Goal: Find contact information: Find contact information

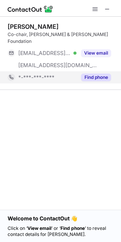
click at [93, 74] on button "Find phone" at bounding box center [96, 78] width 30 height 8
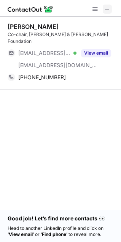
click at [106, 8] on span at bounding box center [107, 9] width 6 height 6
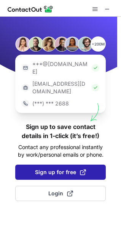
click at [61, 169] on span "Sign up for free" at bounding box center [60, 173] width 51 height 8
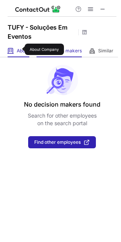
click at [20, 49] on span "About" at bounding box center [23, 51] width 13 height 6
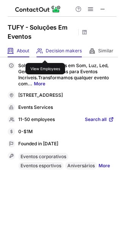
click at [48, 54] on span "Decision makers" at bounding box center [64, 51] width 36 height 6
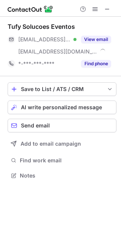
scroll to position [171, 121]
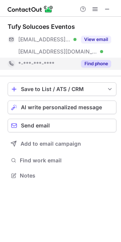
click at [88, 62] on button "Find phone" at bounding box center [96, 64] width 30 height 8
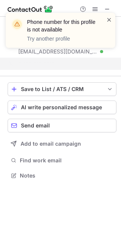
scroll to position [158, 121]
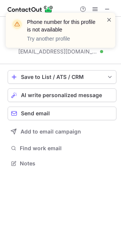
click at [109, 19] on span at bounding box center [109, 20] width 6 height 8
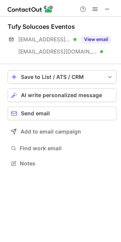
click at [89, 39] on button "View email" at bounding box center [96, 40] width 30 height 8
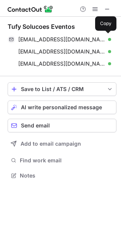
scroll to position [171, 121]
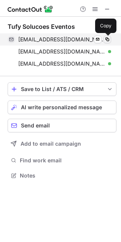
click at [107, 38] on span at bounding box center [107, 39] width 6 height 6
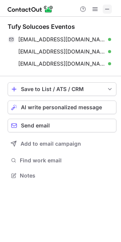
click at [109, 9] on span at bounding box center [107, 9] width 6 height 6
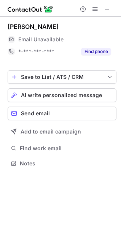
scroll to position [158, 121]
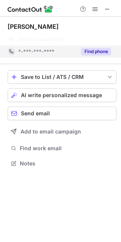
click at [96, 49] on button "Find phone" at bounding box center [96, 52] width 30 height 8
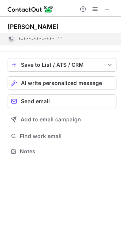
scroll to position [146, 121]
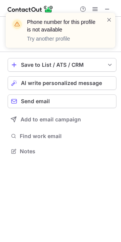
click at [108, 20] on span at bounding box center [109, 20] width 6 height 8
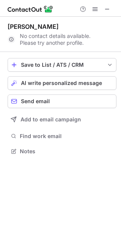
click at [107, 9] on span at bounding box center [107, 9] width 6 height 6
click at [95, 12] on span at bounding box center [95, 9] width 6 height 6
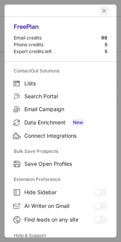
click at [101, 9] on span "left-button" at bounding box center [104, 11] width 6 height 6
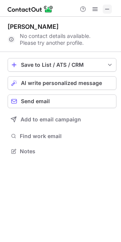
click at [106, 7] on span at bounding box center [107, 9] width 6 height 6
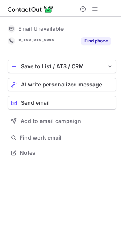
scroll to position [148, 121]
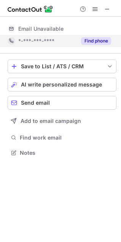
click at [95, 41] on button "Find phone" at bounding box center [96, 41] width 30 height 8
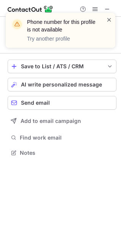
click at [108, 20] on span at bounding box center [109, 20] width 6 height 8
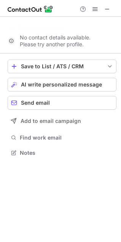
click at [107, 8] on span at bounding box center [107, 9] width 6 height 6
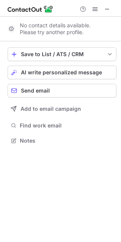
scroll to position [136, 121]
